Goal: Task Accomplishment & Management: Use online tool/utility

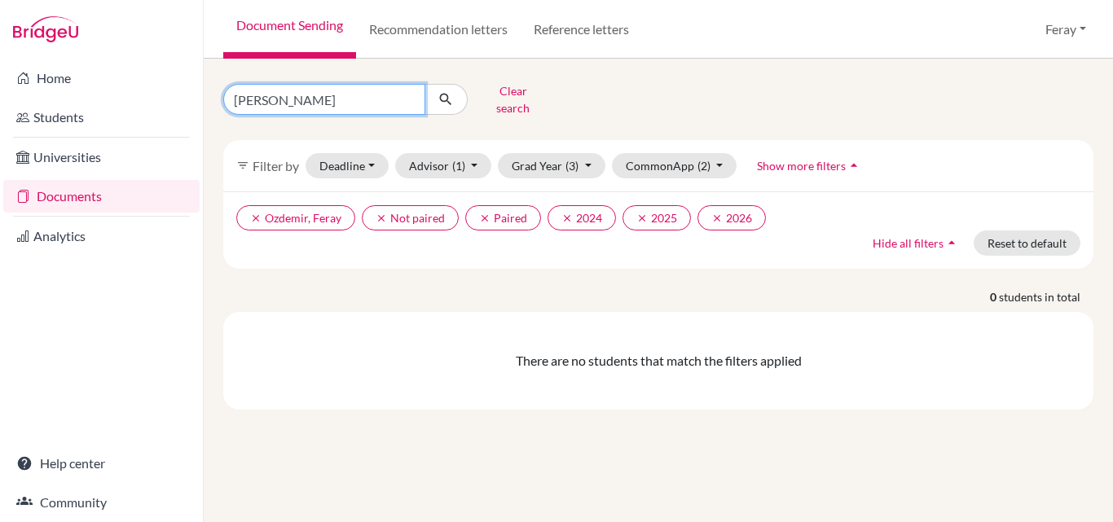
click at [415, 95] on input "[PERSON_NAME]" at bounding box center [324, 99] width 202 height 31
click at [407, 95] on input "[PERSON_NAME]" at bounding box center [324, 99] width 202 height 31
type input "alya"
click button "submit" at bounding box center [446, 99] width 43 height 31
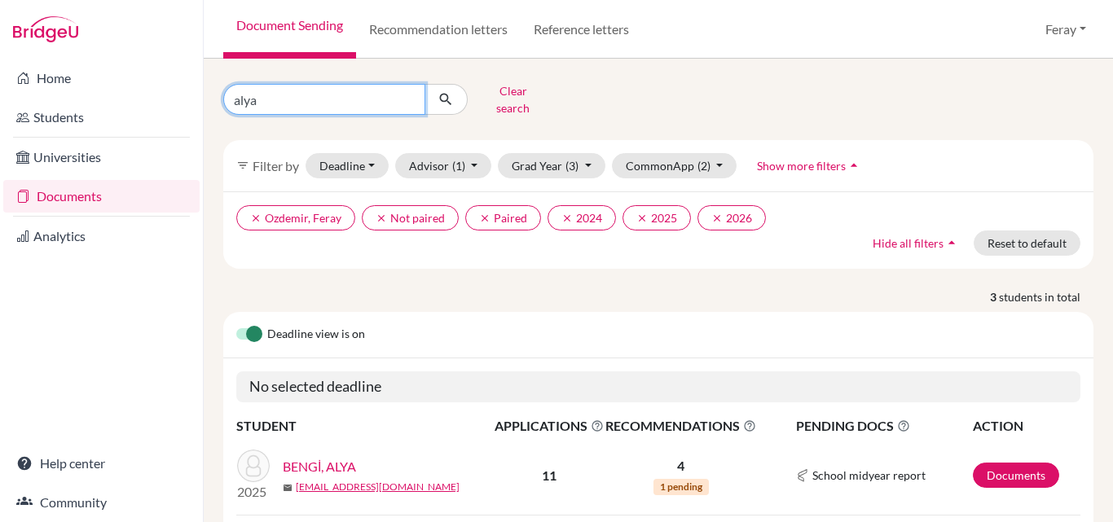
click at [412, 96] on input "alya" at bounding box center [324, 99] width 202 height 31
type input "ırmak"
click button "submit" at bounding box center [446, 99] width 43 height 31
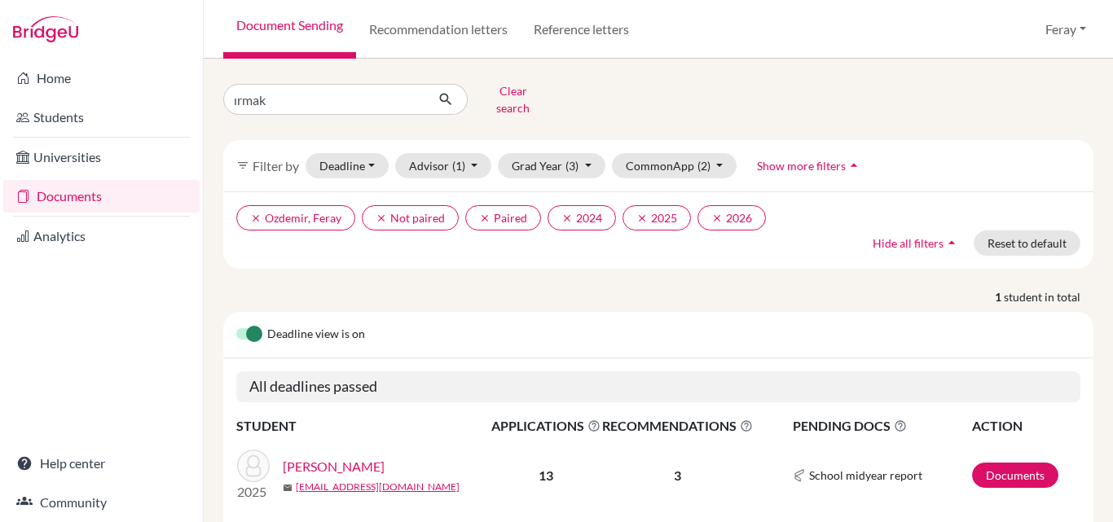
scroll to position [46, 0]
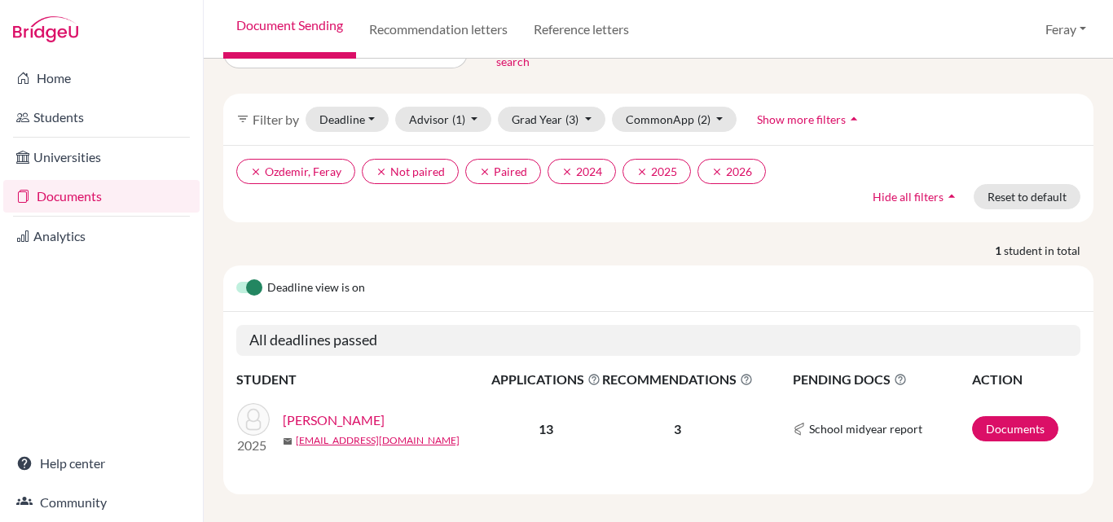
click at [363, 416] on link "[PERSON_NAME]" at bounding box center [334, 421] width 102 height 20
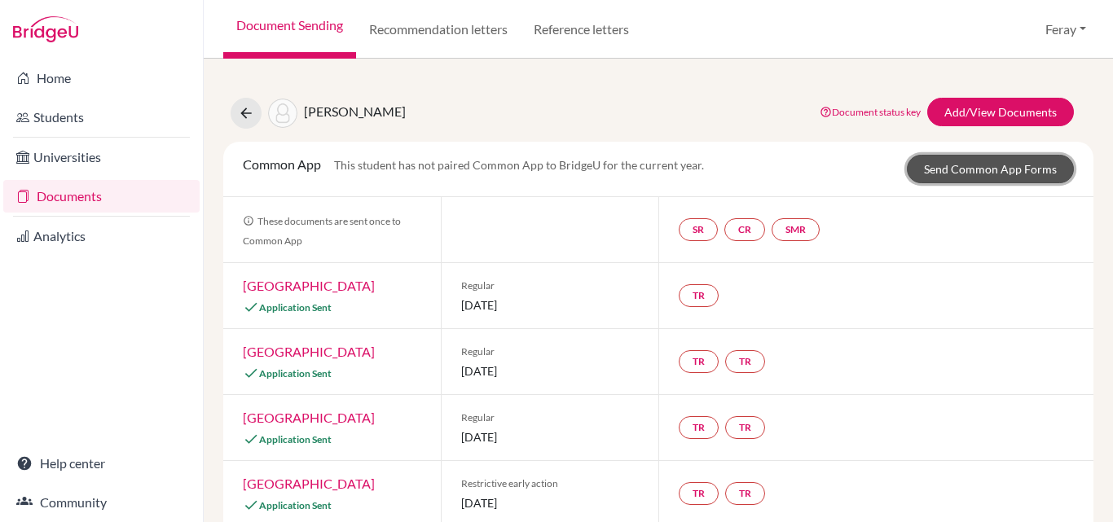
click at [960, 164] on link "Send Common App Forms" at bounding box center [990, 169] width 167 height 29
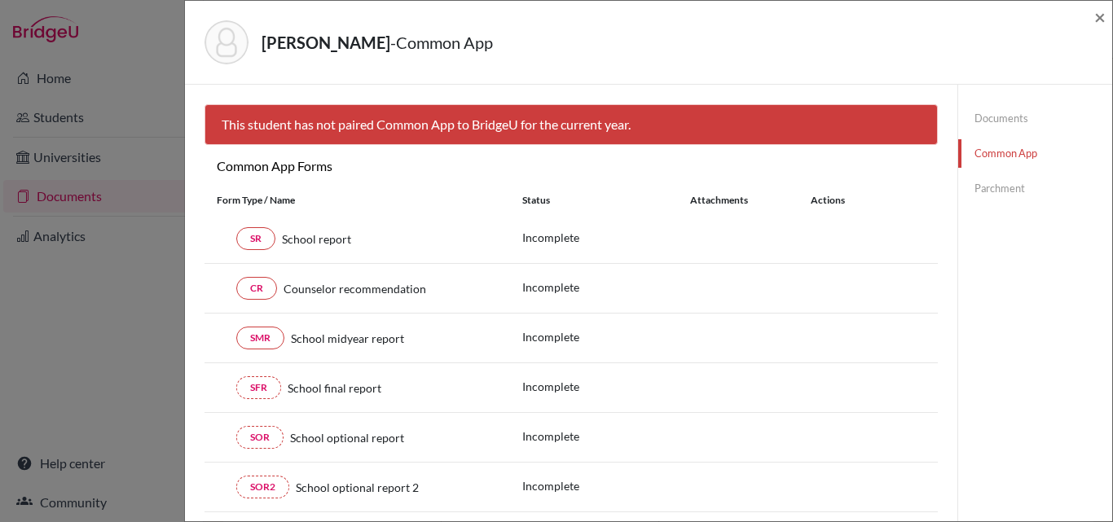
click at [997, 121] on link "Documents" at bounding box center [1035, 118] width 154 height 29
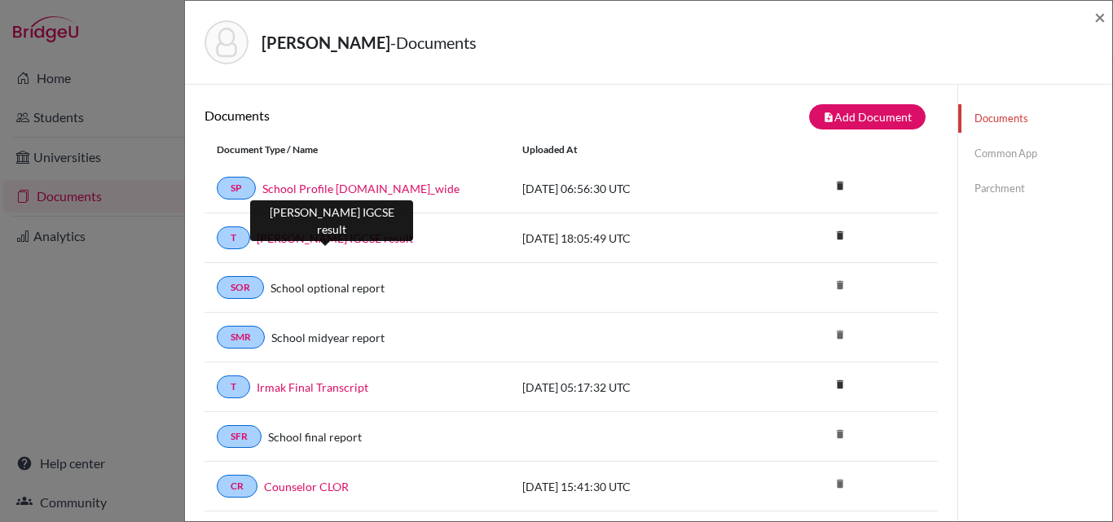
click at [369, 237] on link "Irmak Ertürk's IGCSE result" at bounding box center [335, 238] width 156 height 17
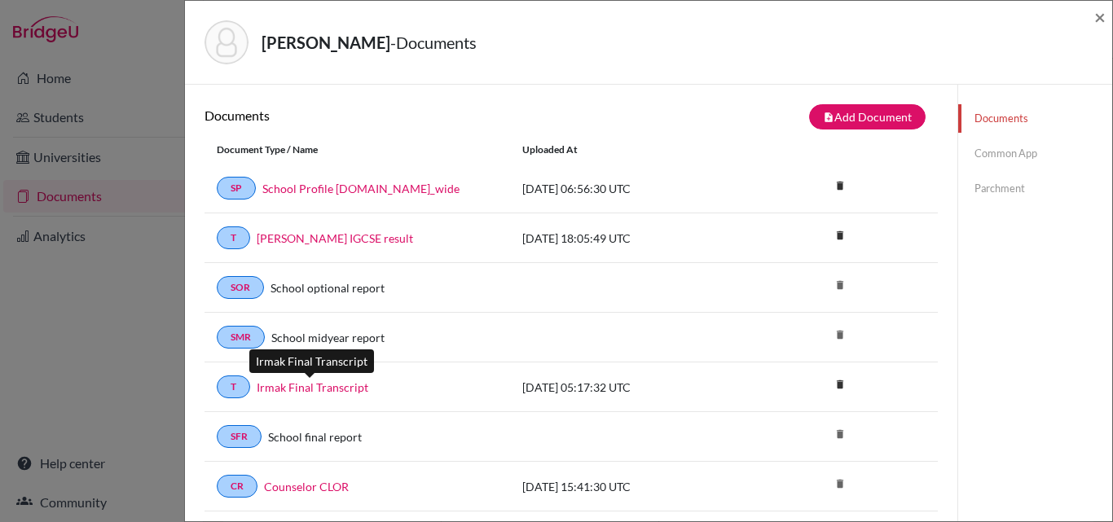
click at [335, 389] on link "Irmak Final Transcript" at bounding box center [313, 387] width 112 height 17
click at [995, 147] on link "Common App" at bounding box center [1035, 153] width 154 height 29
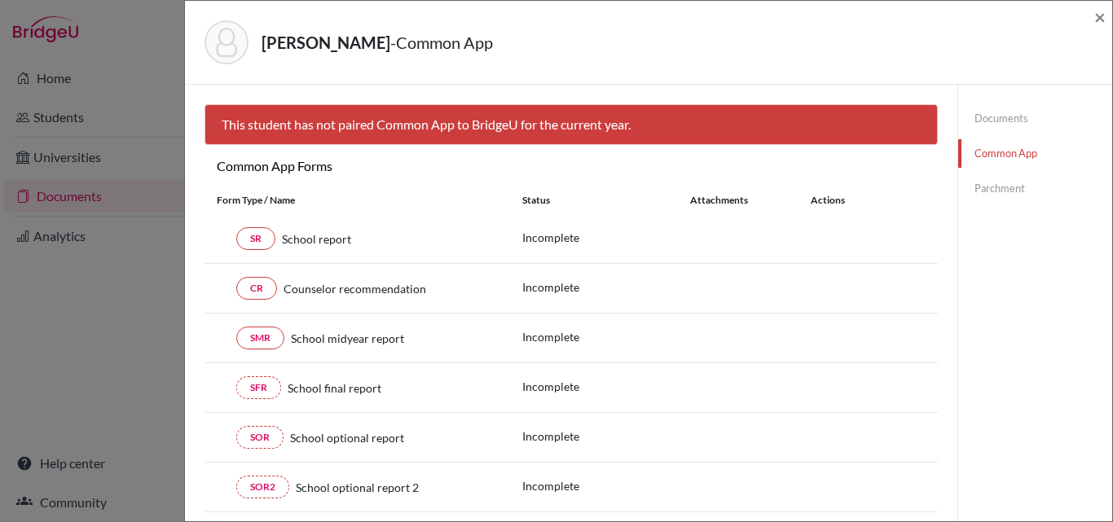
click at [997, 182] on link "Parchment" at bounding box center [1035, 188] width 154 height 29
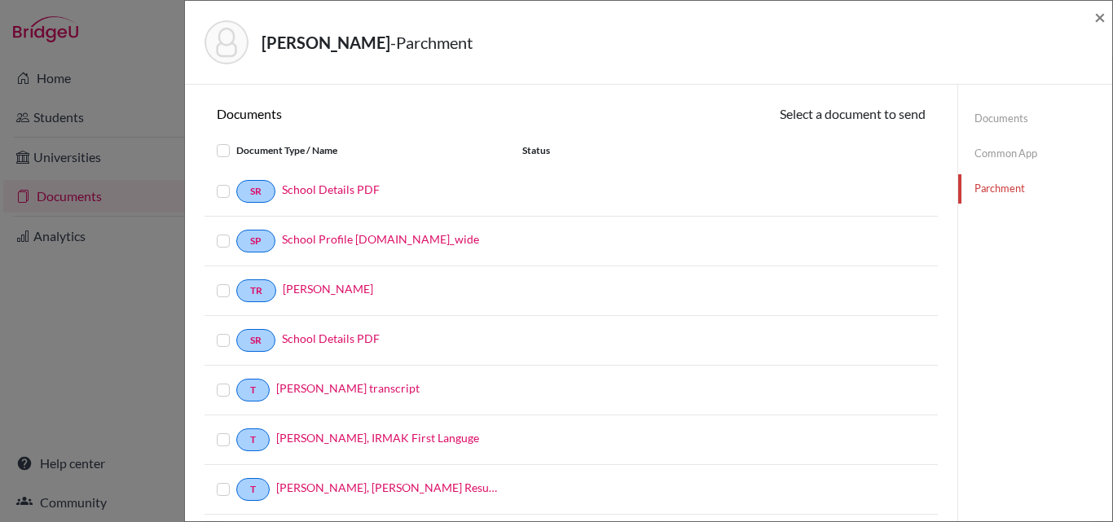
click at [1107, 19] on div "ERTÜRK, IRMAK - Parchment ×" at bounding box center [648, 43] width 927 height 84
click at [1096, 17] on span "×" at bounding box center [1099, 17] width 11 height 24
